Goal: Information Seeking & Learning: Check status

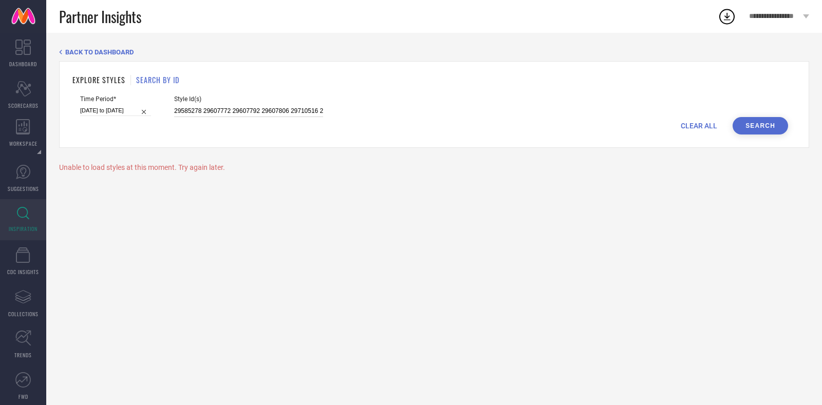
click at [245, 111] on input "29585278 29607772 29607792 29607806 29710516 29710518 29988023 29988025 3046595…" at bounding box center [248, 111] width 149 height 12
paste input "32764327 33157444 32749850 32749839 32749835 33157429 32749801 32749825 3274984…"
type input "32764327 33157444 32749850 32749839 32749835 33157429 32749801 32749825 3274984…"
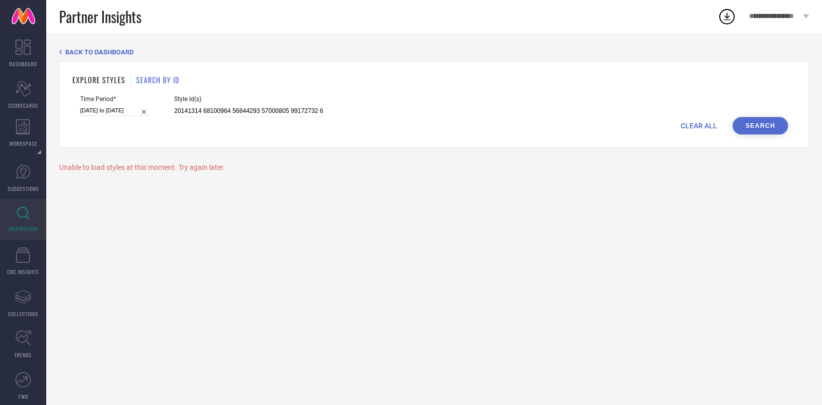
click at [767, 126] on button "Search" at bounding box center [760, 125] width 55 height 17
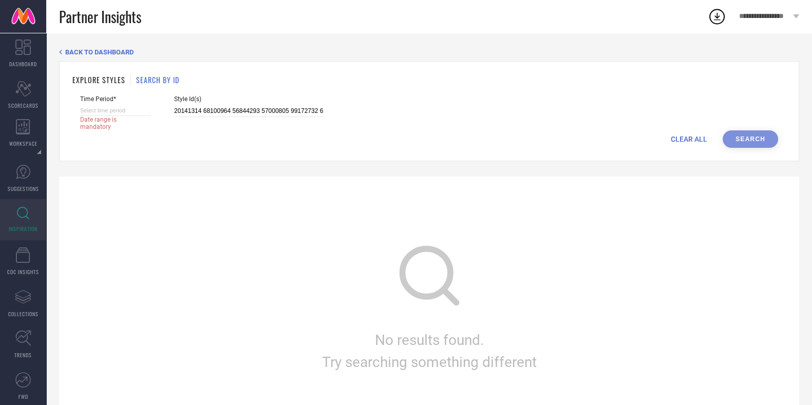
click at [103, 110] on input at bounding box center [115, 110] width 71 height 11
select select "9"
select select "2025"
select select "10"
select select "2025"
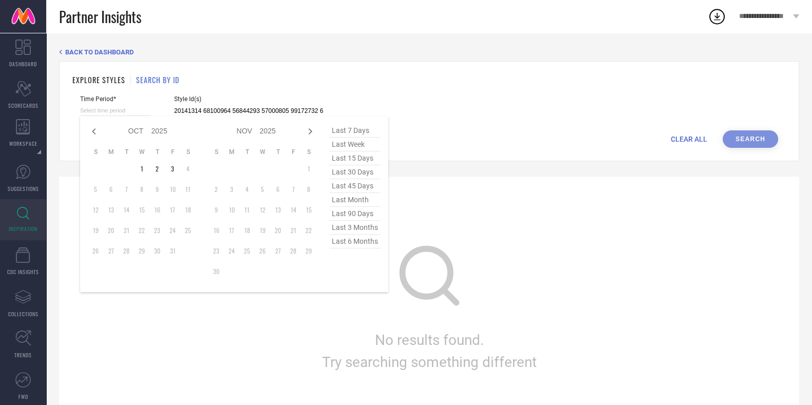
click at [347, 240] on span "last 6 months" at bounding box center [354, 242] width 51 height 14
type input "[DATE] to [DATE]"
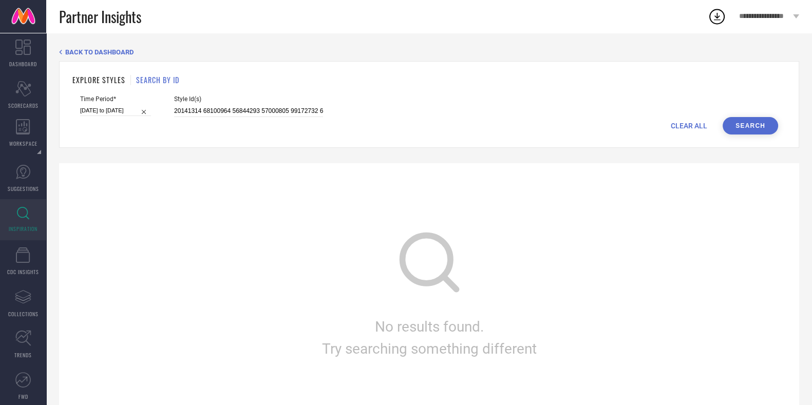
click at [747, 132] on button "Search" at bounding box center [750, 125] width 55 height 17
